Goal: Check status: Check status

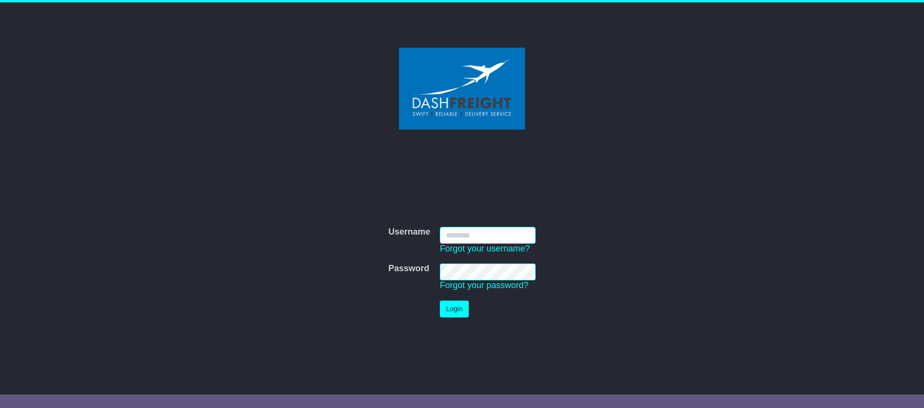
type input "**********"
click at [455, 311] on button "Login" at bounding box center [454, 308] width 29 height 17
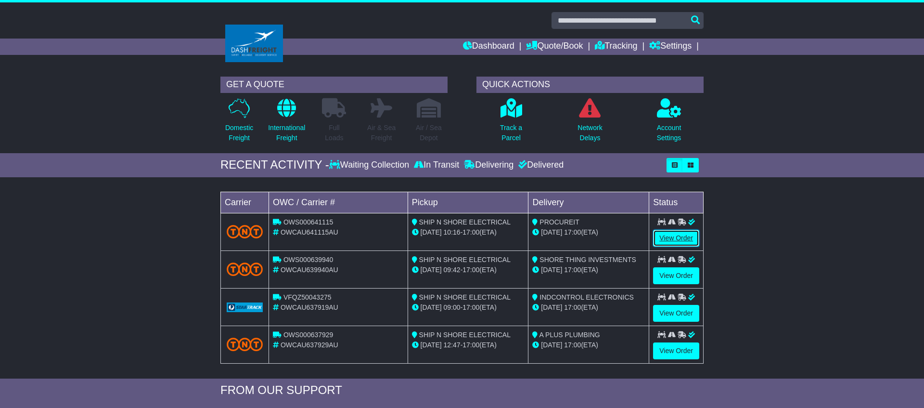
click at [679, 237] on link "View Order" at bounding box center [676, 238] width 46 height 17
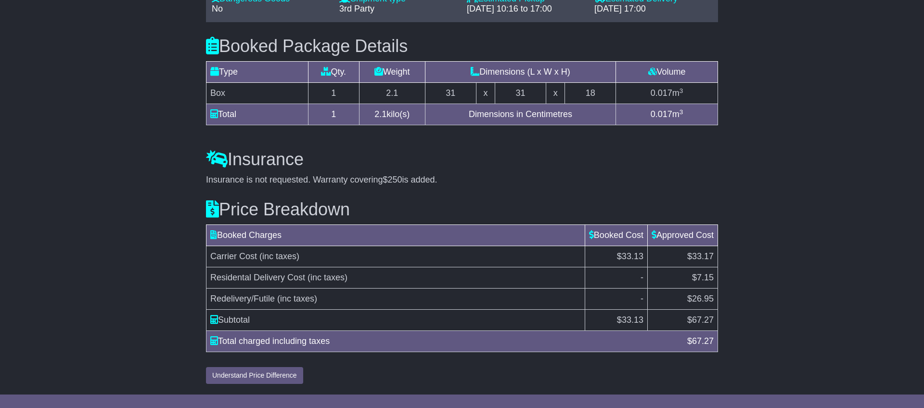
scroll to position [707, 0]
click at [282, 375] on button "Understand Price Difference" at bounding box center [254, 375] width 97 height 17
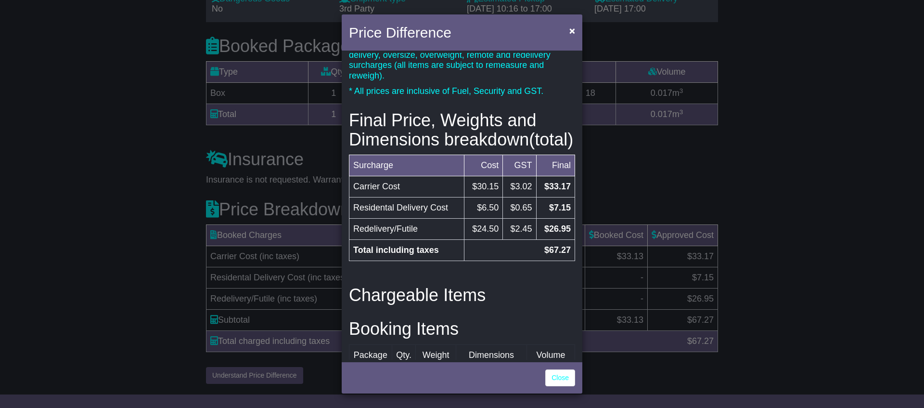
scroll to position [143, 0]
click at [798, 186] on div "Price Difference × Price Breakdown Surcharge Cost GST Final Carrier Cost $30.11…" at bounding box center [462, 204] width 924 height 408
